Goal: Task Accomplishment & Management: Use online tool/utility

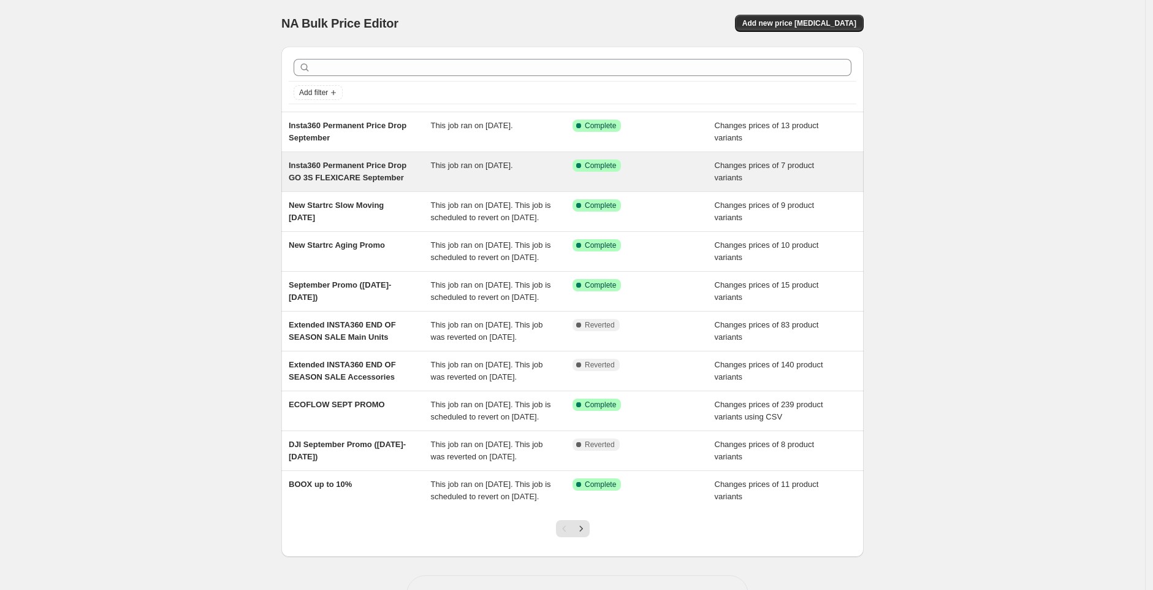
click at [395, 179] on span "Insta360 Permanent Price Drop GO 3S FLEXICARE September" at bounding box center [348, 171] width 118 height 21
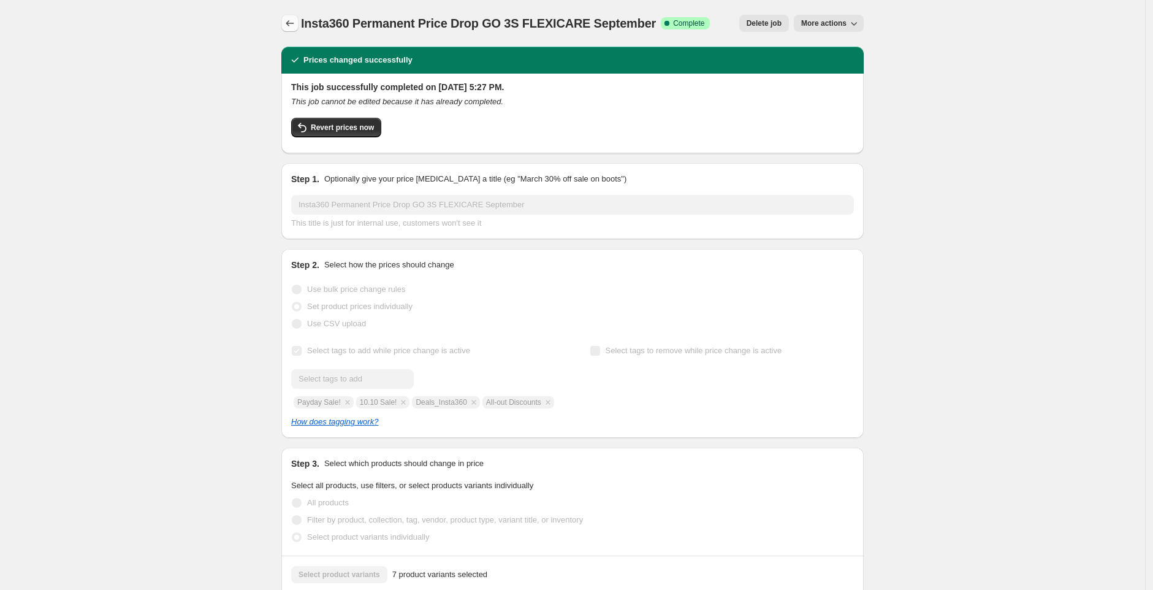
click at [295, 23] on icon "Price change jobs" at bounding box center [290, 23] width 12 height 12
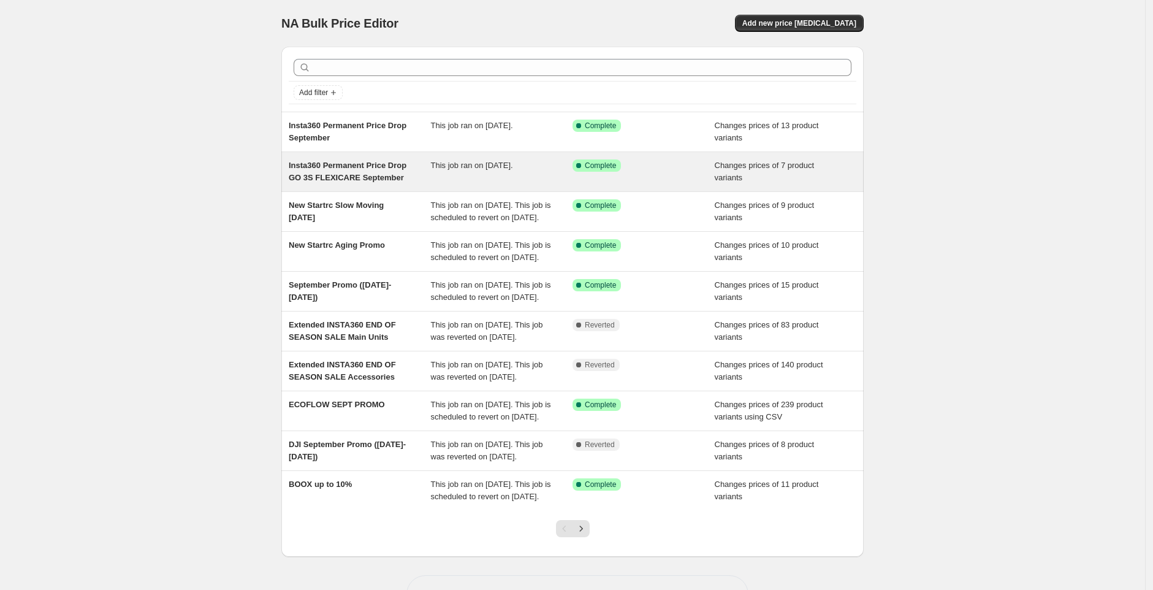
click at [401, 167] on span "Insta360 Permanent Price Drop GO 3S FLEXICARE September" at bounding box center [348, 171] width 118 height 21
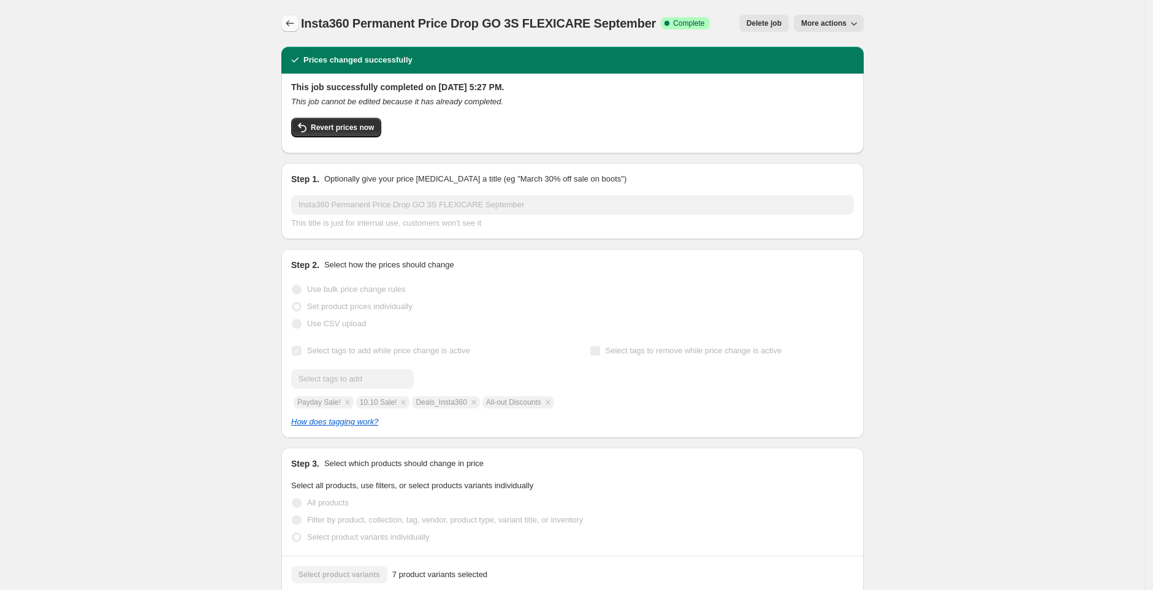
click at [296, 28] on icon "Price change jobs" at bounding box center [290, 23] width 12 height 12
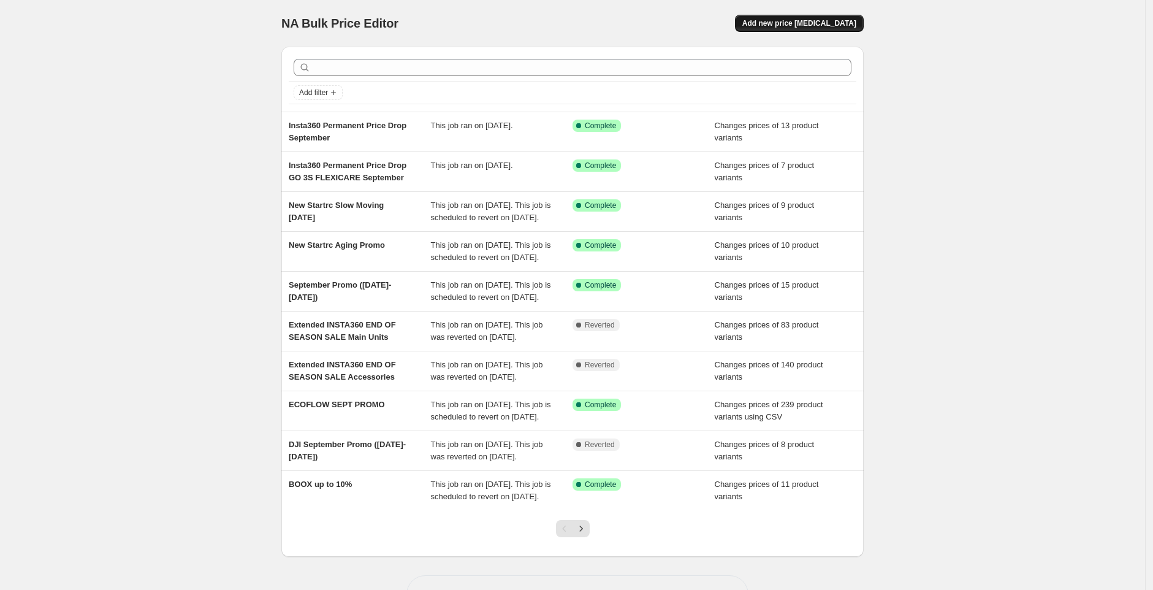
click at [799, 18] on span "Add new price [MEDICAL_DATA]" at bounding box center [799, 23] width 114 height 10
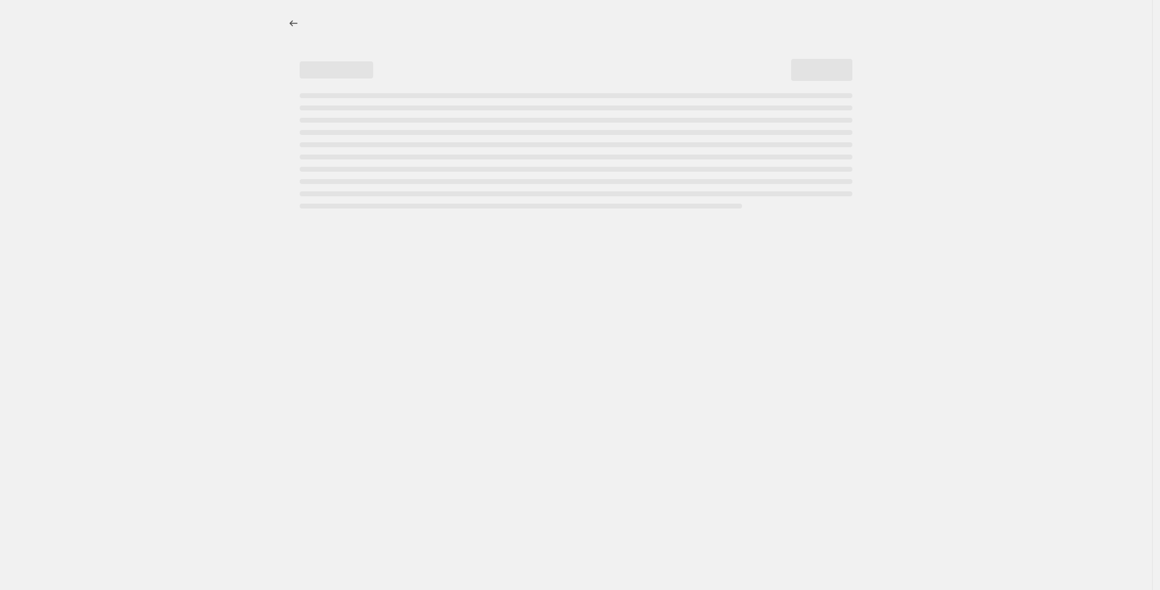
select select "percentage"
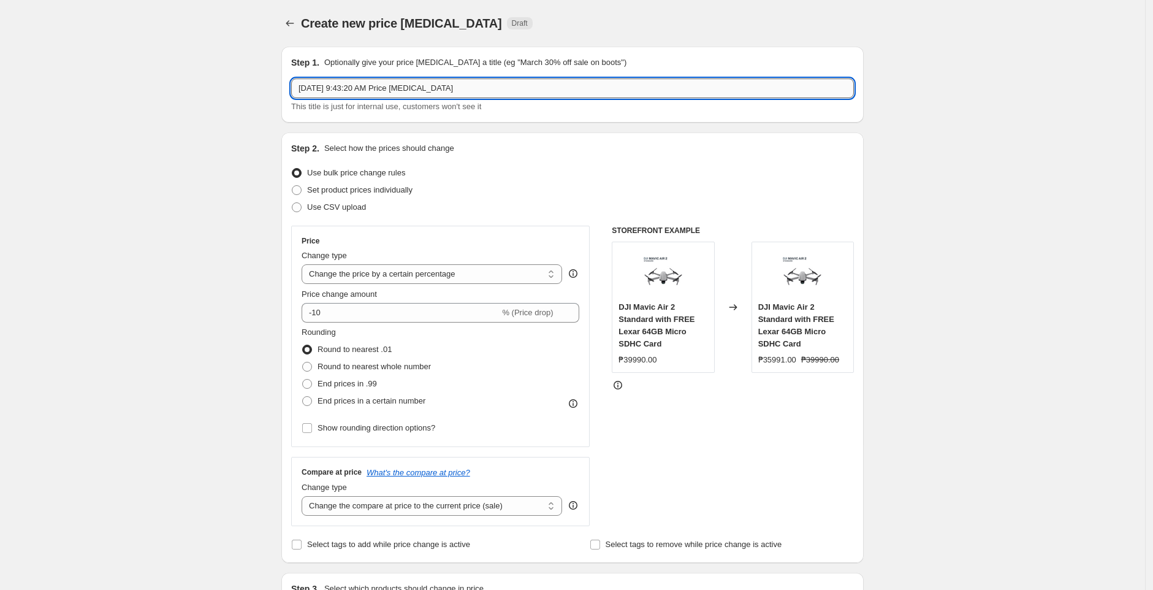
click at [469, 91] on input "[DATE] 9:43:20 AM Price [MEDICAL_DATA]" at bounding box center [572, 88] width 563 height 20
paste input "Insta360 Permanent Price Drop GO 3S FLEXICARE September"
type input "Insta360 Permanent Price Drop GO 3S FLEXICARE September"
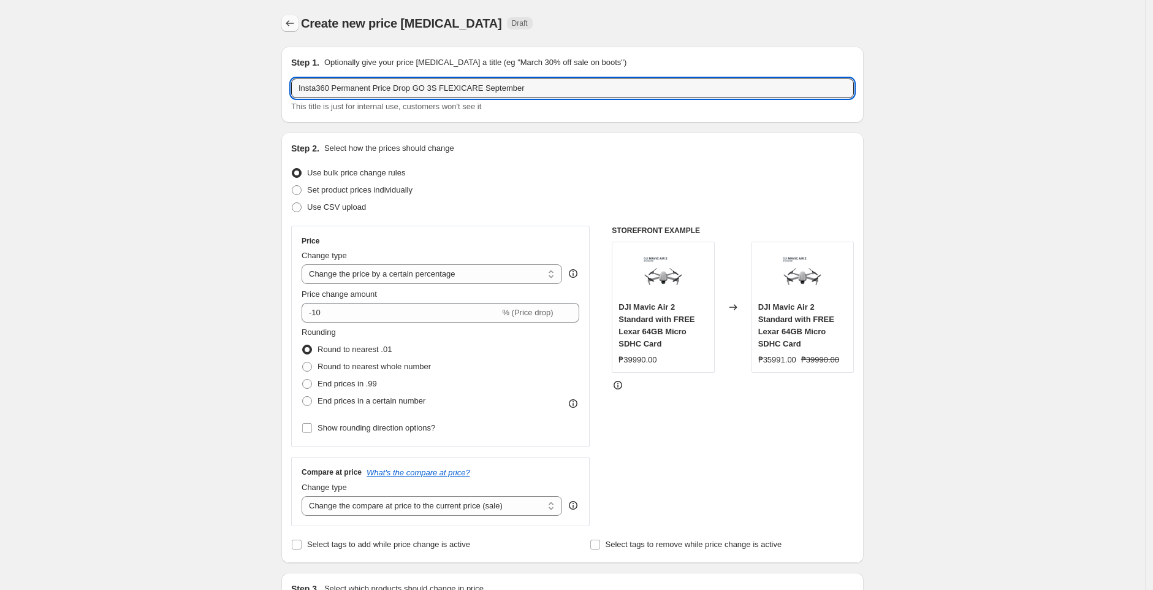
click at [293, 20] on icon "Price change jobs" at bounding box center [290, 23] width 12 height 12
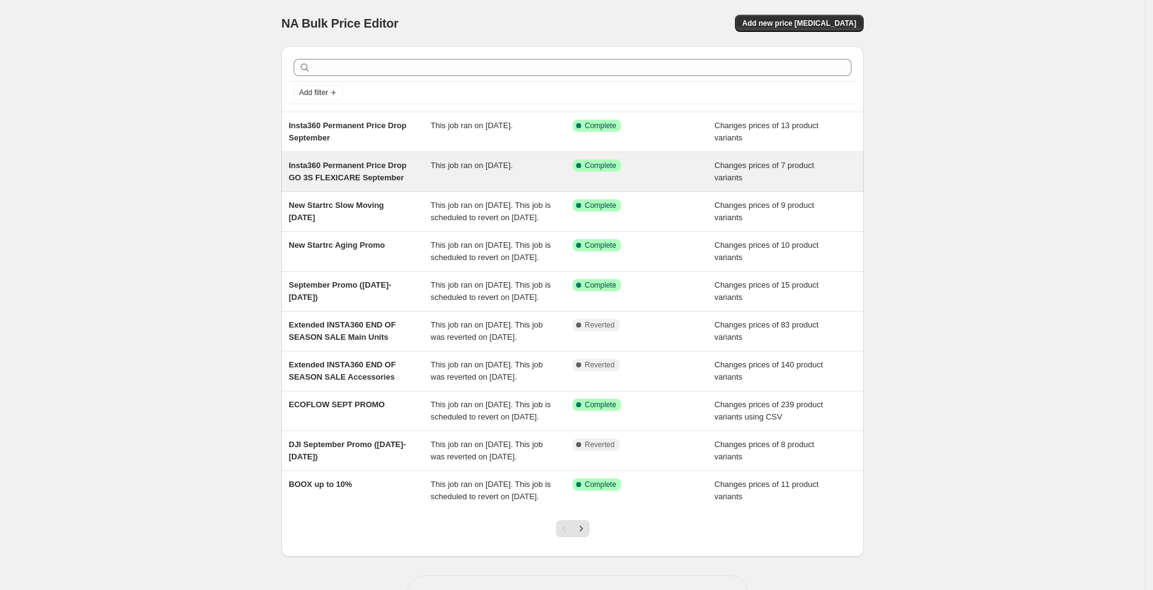
click at [562, 171] on div "This job ran on [DATE]." at bounding box center [502, 171] width 142 height 25
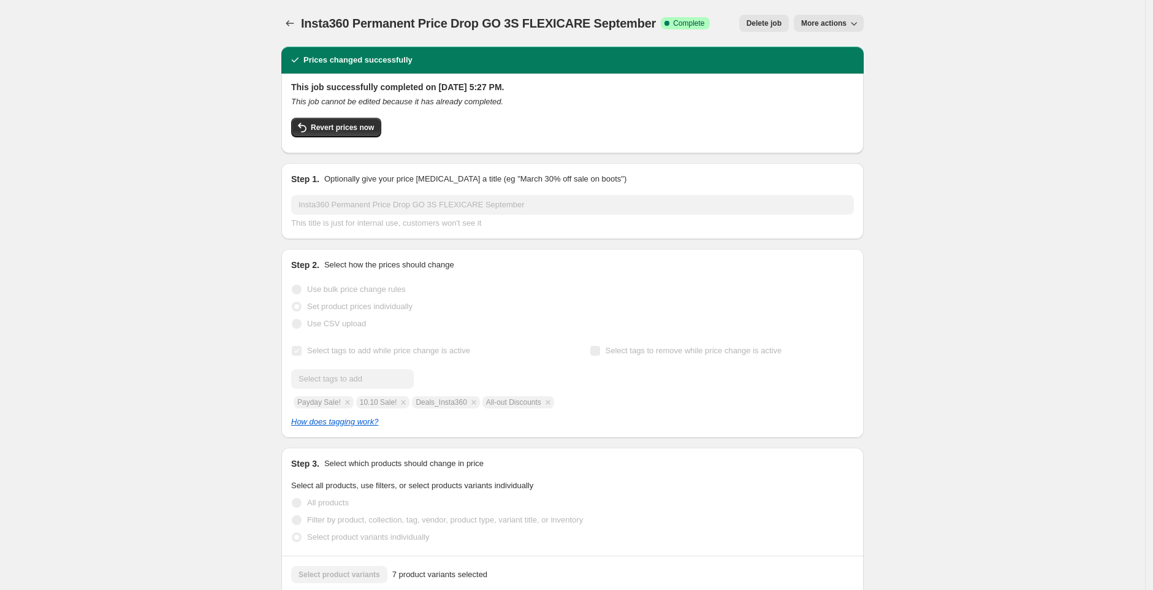
click at [833, 20] on span "More actions" at bounding box center [823, 23] width 45 height 10
click at [843, 29] on button "More actions" at bounding box center [829, 23] width 70 height 17
click at [829, 67] on span "Copy to new job" at bounding box center [831, 68] width 57 height 9
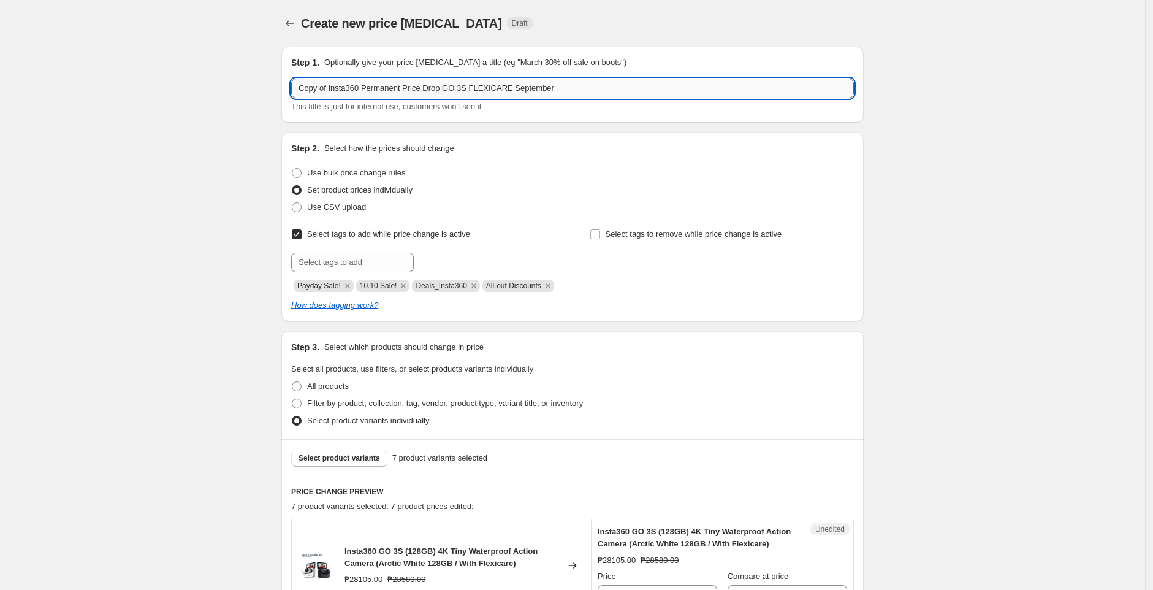
click at [464, 87] on input "Copy of Insta360 Permanent Price Drop GO 3S FLEXICARE September" at bounding box center [572, 88] width 563 height 20
paste input "text"
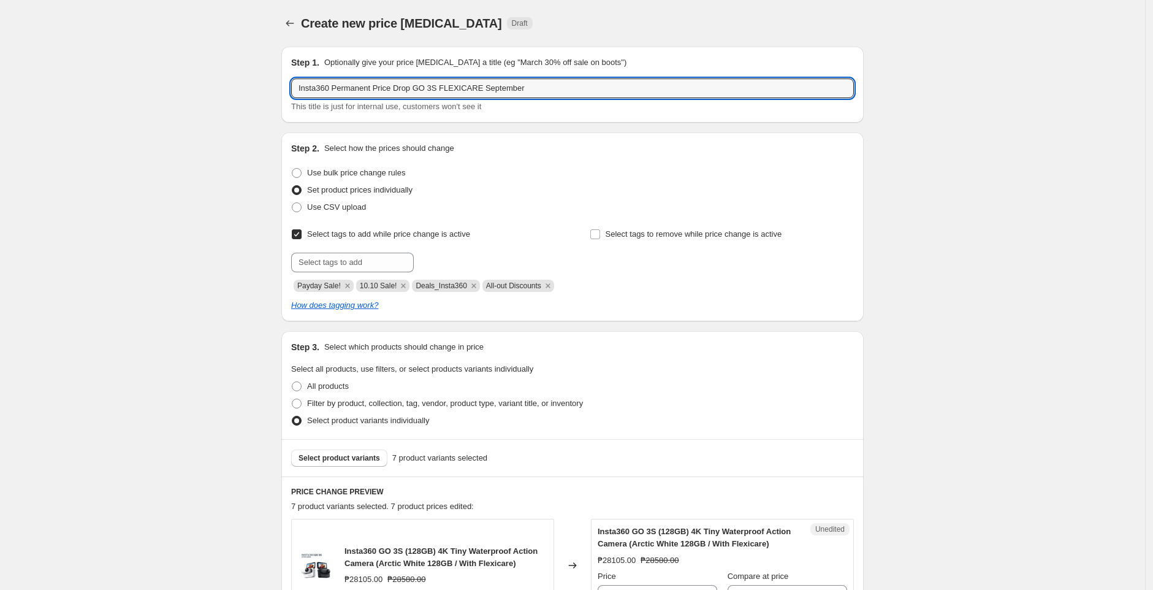
click at [479, 88] on input "Insta360 Permanent Price Drop GO 3S FLEXICARE September" at bounding box center [572, 88] width 563 height 20
type input "Insta360 Permanent Price Drop GO 3S September"
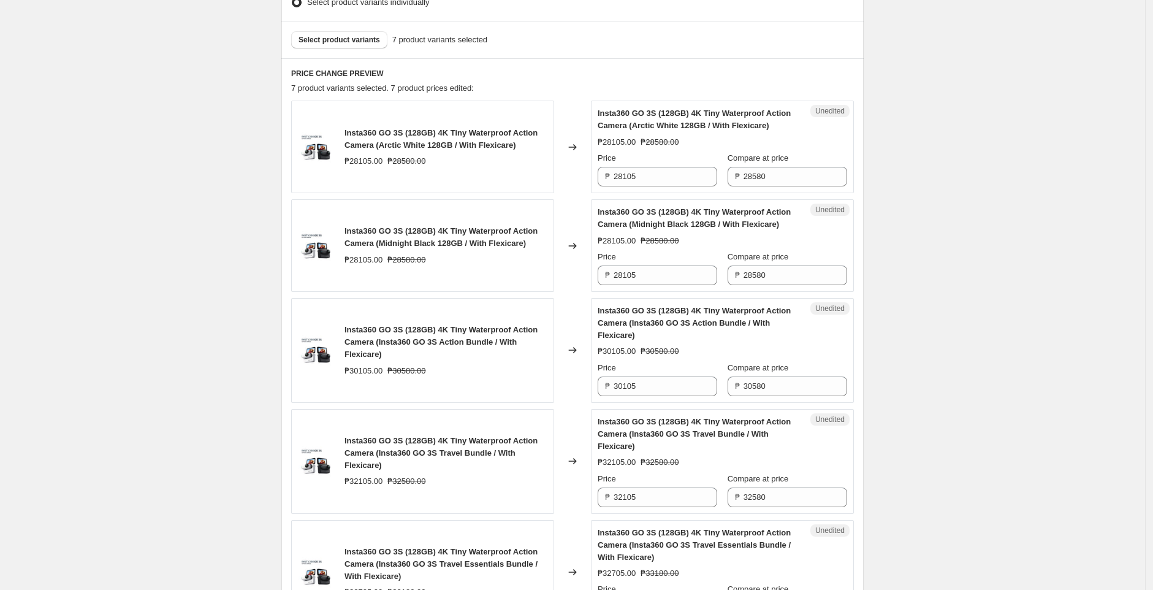
scroll to position [420, 0]
click at [224, 294] on div "Create new price [MEDICAL_DATA]. This page is ready Create new price [MEDICAL_D…" at bounding box center [572, 325] width 1145 height 1490
click at [329, 43] on span "Select product variants" at bounding box center [339, 38] width 82 height 10
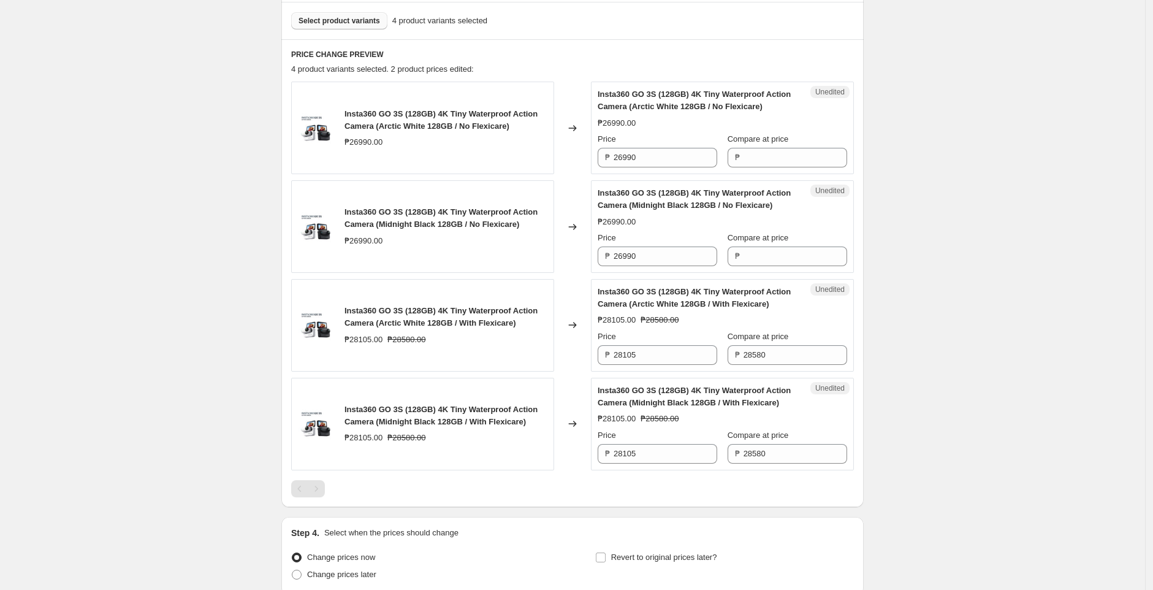
scroll to position [436, 0]
click at [682, 166] on input "26990" at bounding box center [665, 159] width 104 height 20
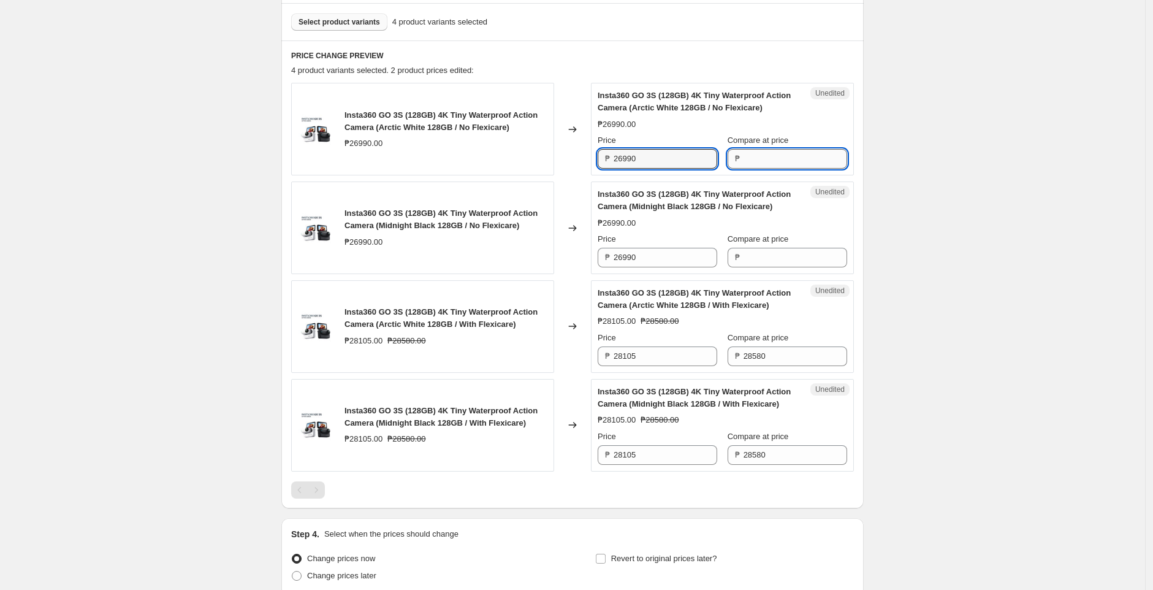
click at [803, 169] on input "Compare at price" at bounding box center [795, 159] width 104 height 20
paste input "26990"
type input "26990"
click at [884, 172] on div "Create new price [MEDICAL_DATA]. This page is ready Create new price [MEDICAL_D…" at bounding box center [572, 131] width 1145 height 1134
click at [650, 169] on input "26990" at bounding box center [665, 159] width 104 height 20
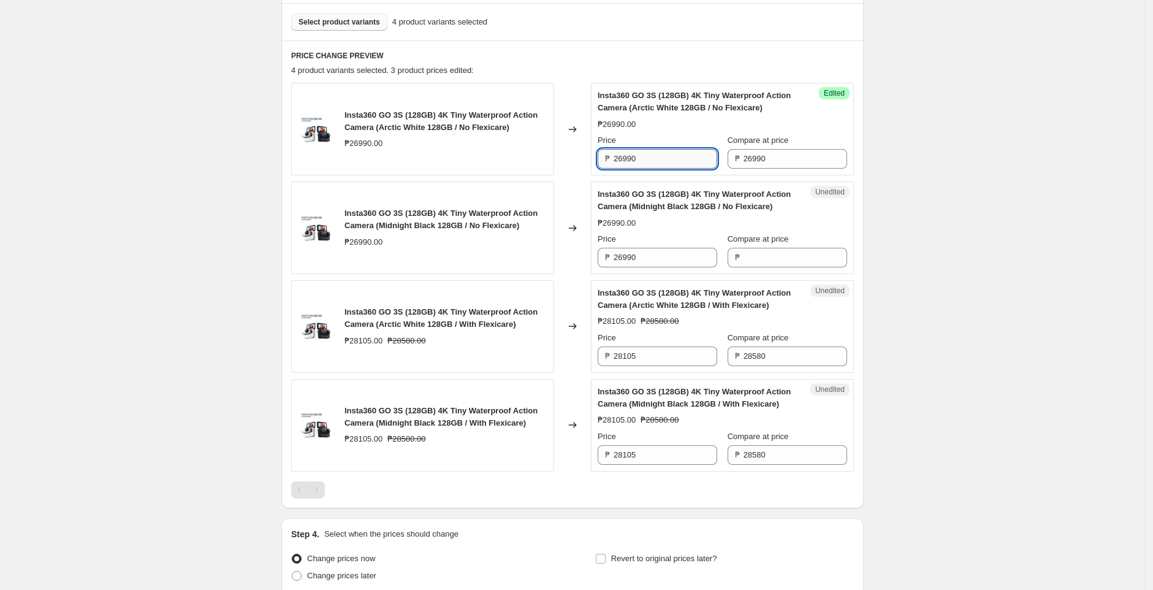
click at [650, 169] on input "26990" at bounding box center [665, 159] width 104 height 20
paste input "15"
type input "21590"
click at [930, 265] on div "Create new price [MEDICAL_DATA]. This page is ready Create new price [MEDICAL_D…" at bounding box center [572, 131] width 1145 height 1134
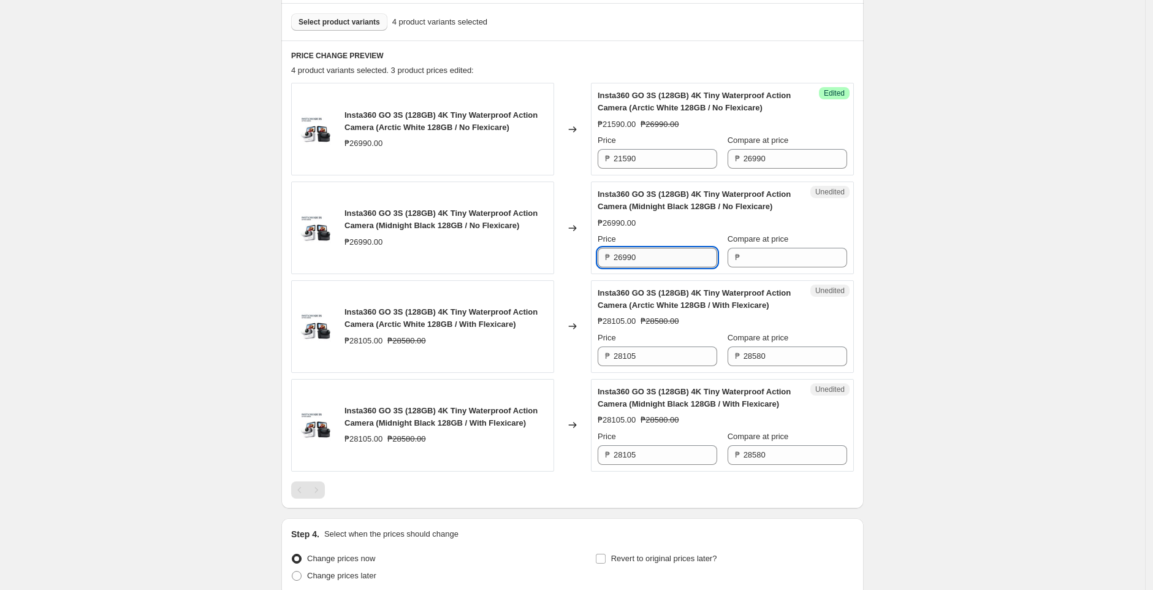
click at [677, 267] on input "26990" at bounding box center [665, 258] width 104 height 20
click at [778, 267] on input "Compare at price" at bounding box center [795, 258] width 104 height 20
paste input "26990"
type input "26990"
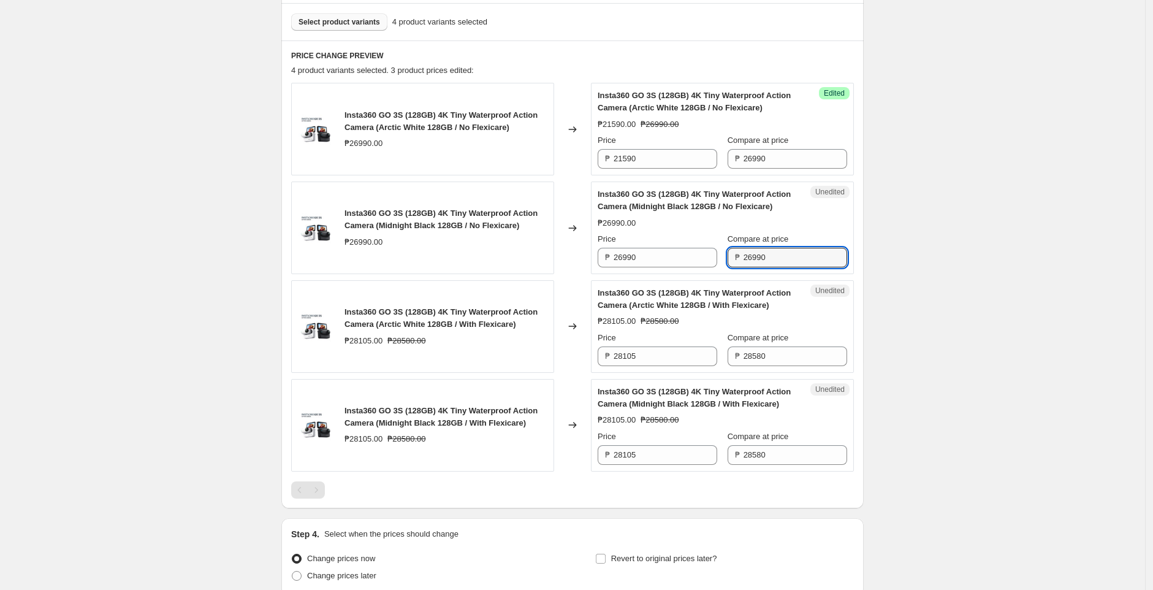
click at [924, 297] on div "Create new price [MEDICAL_DATA]. This page is ready Create new price [MEDICAL_D…" at bounding box center [572, 131] width 1145 height 1134
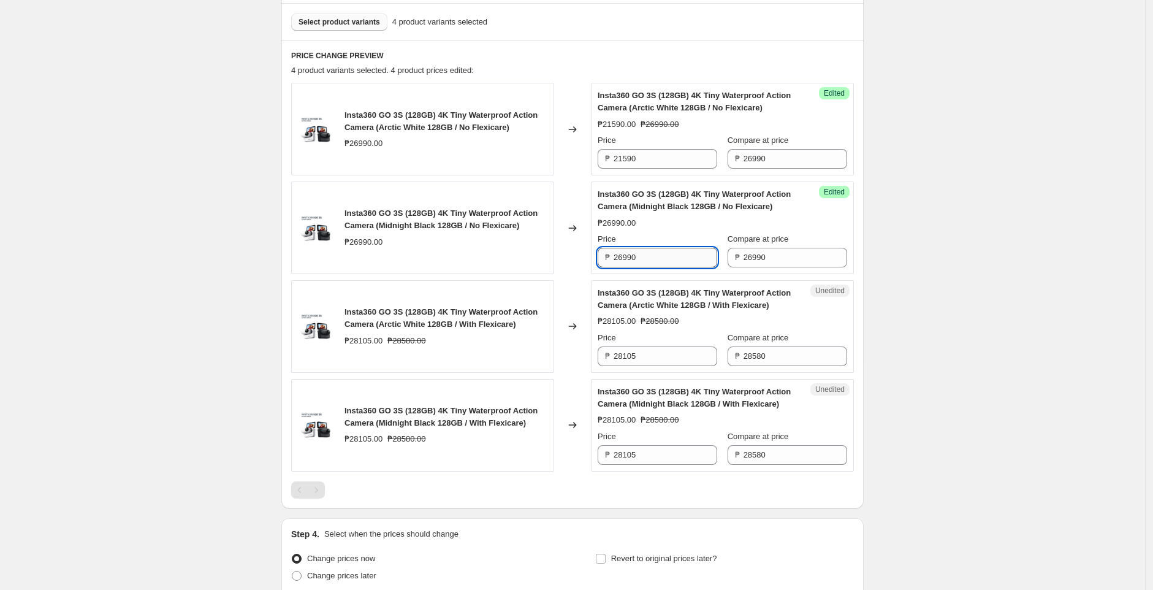
click at [669, 267] on input "26990" at bounding box center [665, 258] width 104 height 20
paste input "15"
type input "21590"
click at [950, 320] on div "Create new price [MEDICAL_DATA]. This page is ready Create new price [MEDICAL_D…" at bounding box center [572, 131] width 1145 height 1134
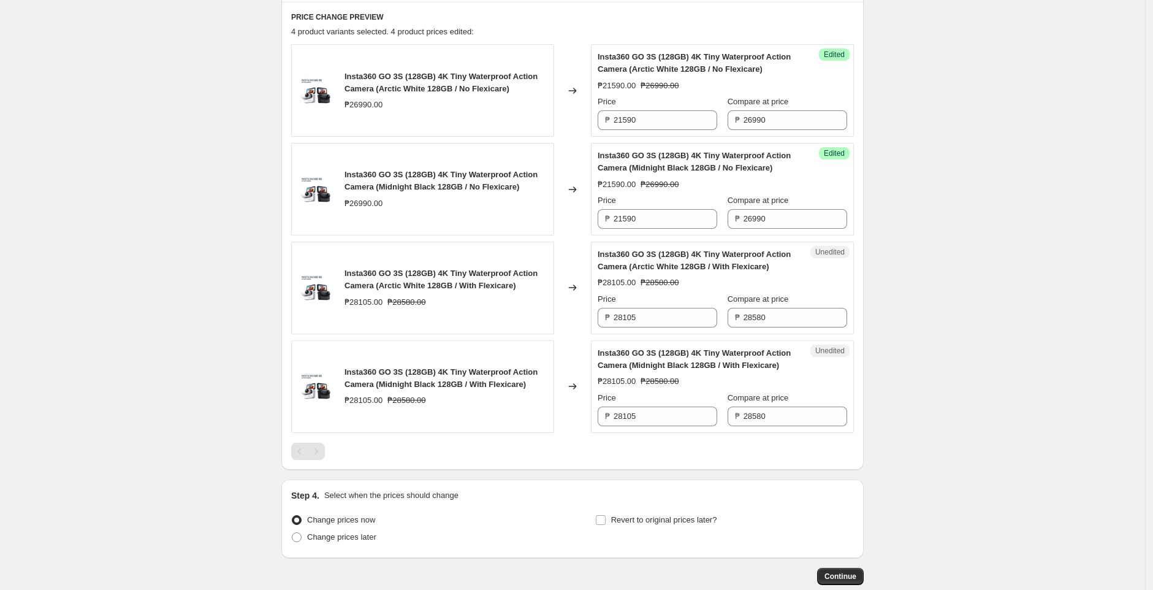
scroll to position [477, 0]
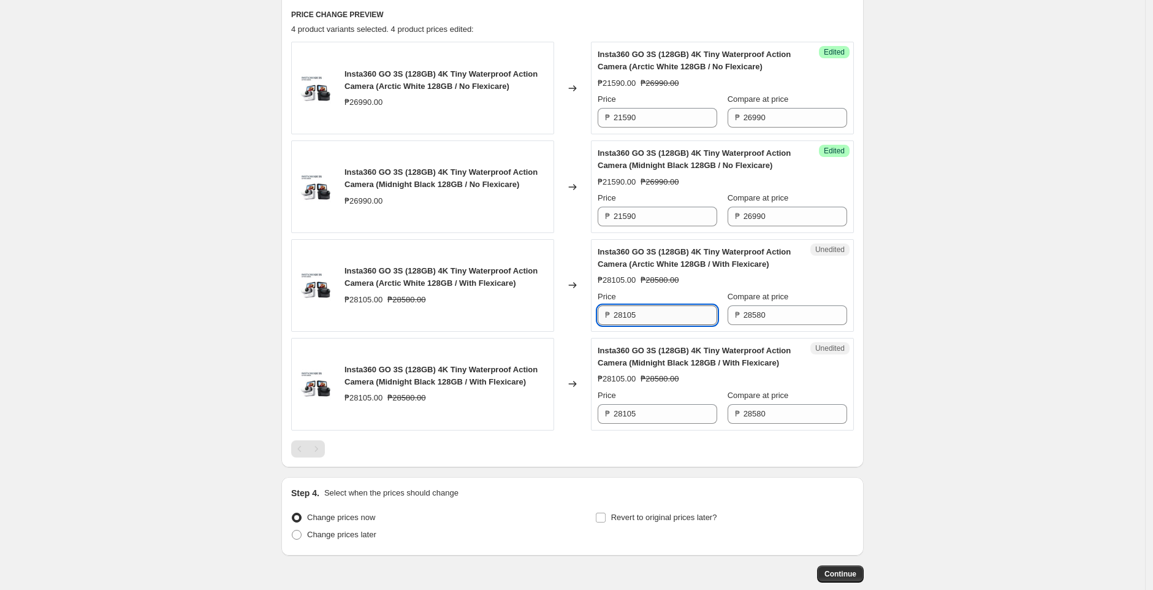
click at [688, 325] on input "28105" at bounding box center [665, 315] width 104 height 20
paste input "27"
type input "22705"
click at [659, 423] on input "28105" at bounding box center [665, 414] width 104 height 20
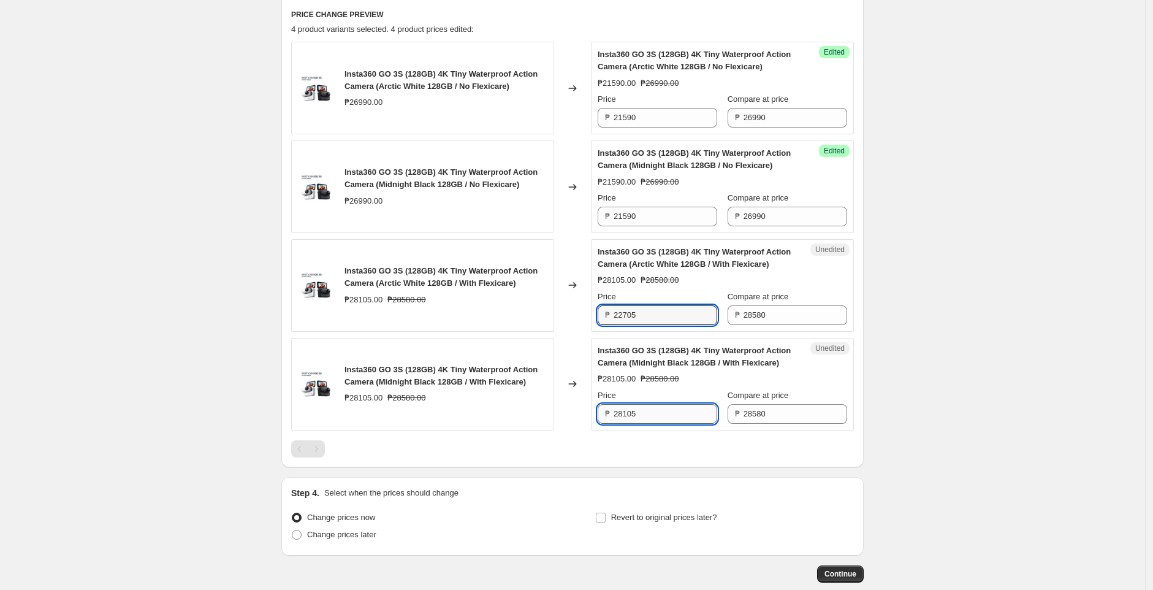
click at [659, 423] on input "28105" at bounding box center [665, 414] width 104 height 20
paste input "27"
type input "22705"
click at [888, 450] on div "Create new price [MEDICAL_DATA]. This page is ready Create new price [MEDICAL_D…" at bounding box center [572, 90] width 1145 height 1134
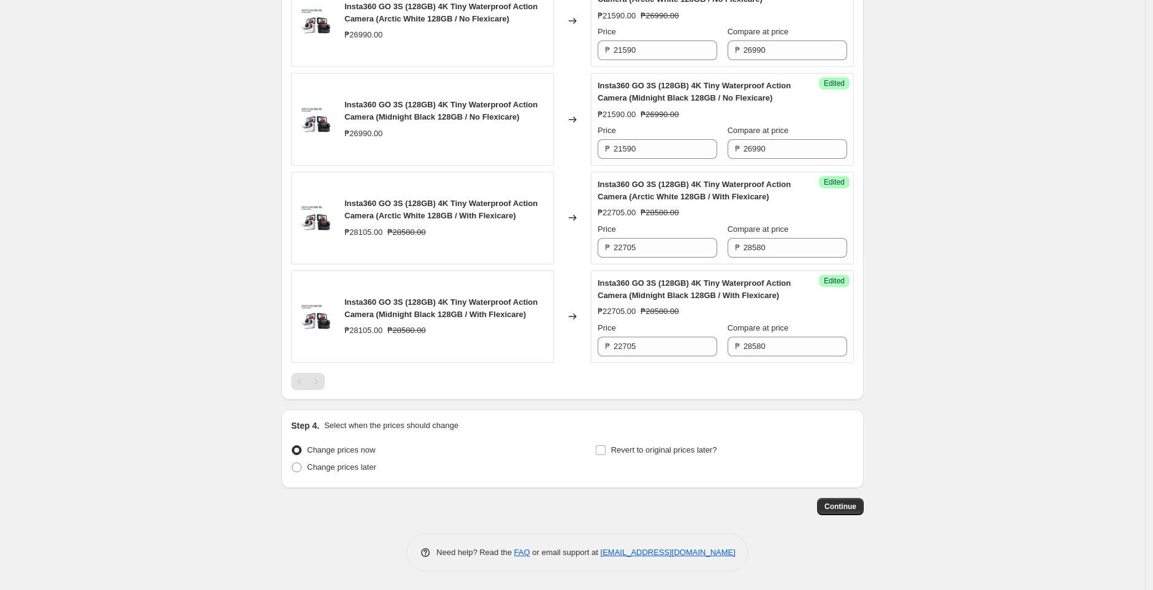
scroll to position [596, 0]
click at [612, 452] on label "Revert to original prices later?" at bounding box center [656, 449] width 122 height 17
click at [605, 452] on input "Revert to original prices later?" at bounding box center [601, 450] width 10 height 10
checkbox input "true"
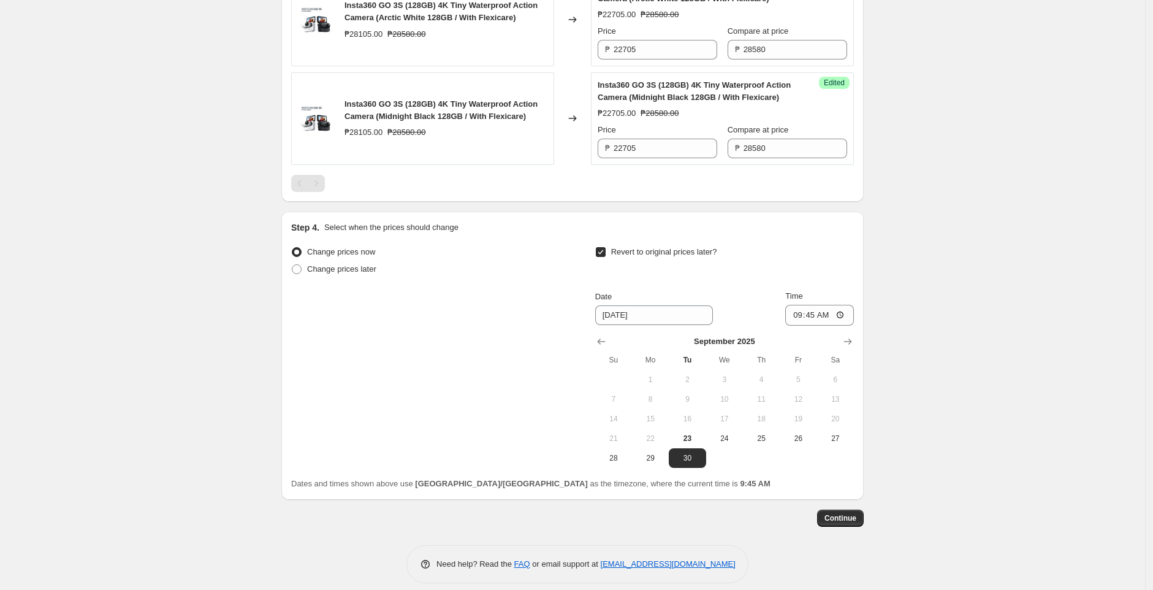
scroll to position [766, 0]
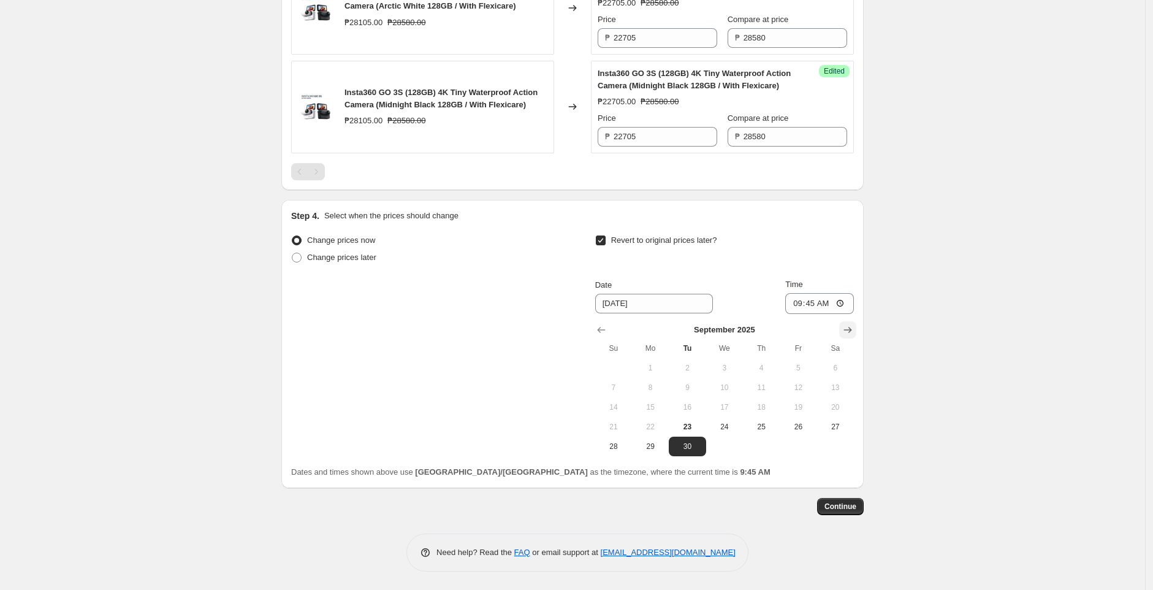
click at [850, 336] on icon "Show next month, October 2025" at bounding box center [847, 330] width 12 height 12
click at [762, 412] on span "16" at bounding box center [761, 407] width 27 height 10
type input "[DATE]"
click at [846, 314] on input "09:45" at bounding box center [819, 303] width 69 height 21
type input "23:55"
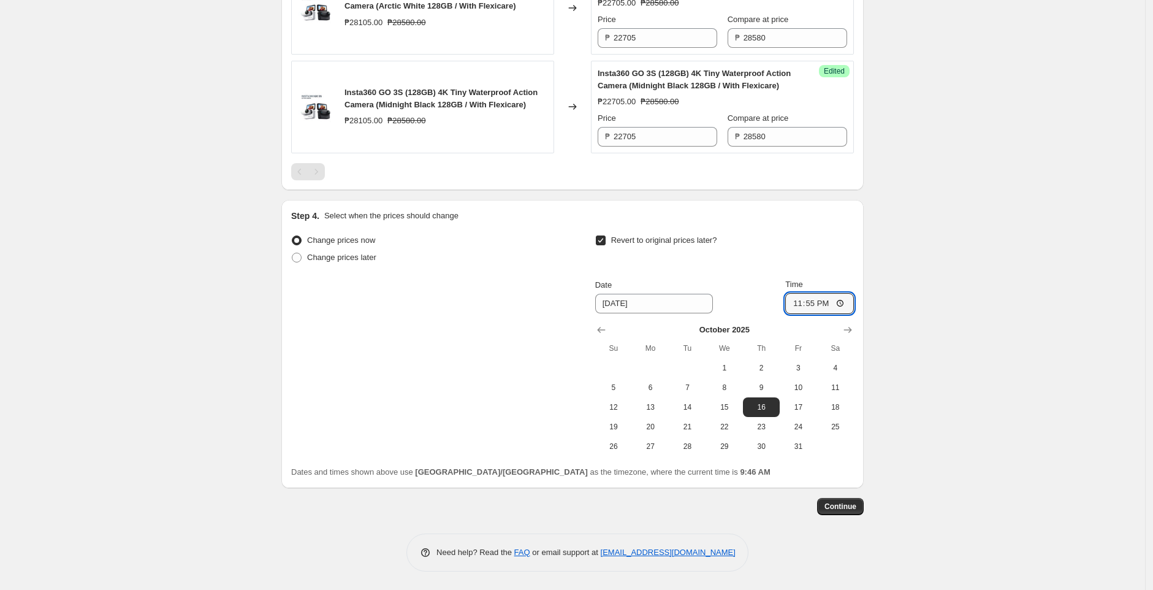
click at [854, 511] on span "Continue" at bounding box center [840, 506] width 32 height 10
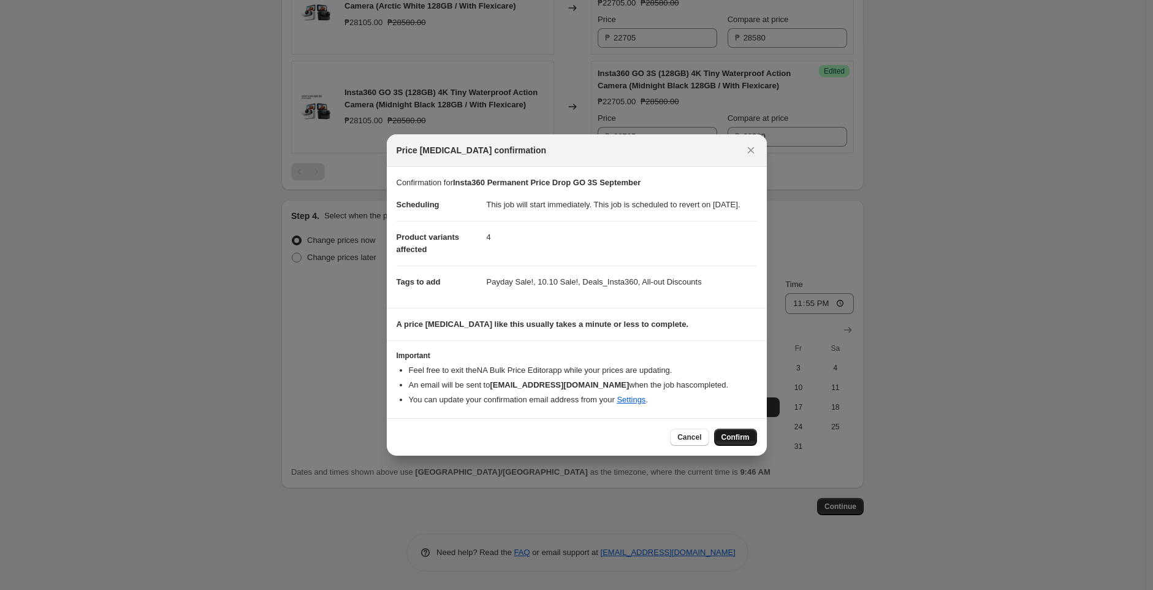
click at [716, 445] on button "Confirm" at bounding box center [735, 436] width 43 height 17
